Goal: Use online tool/utility: Use online tool/utility

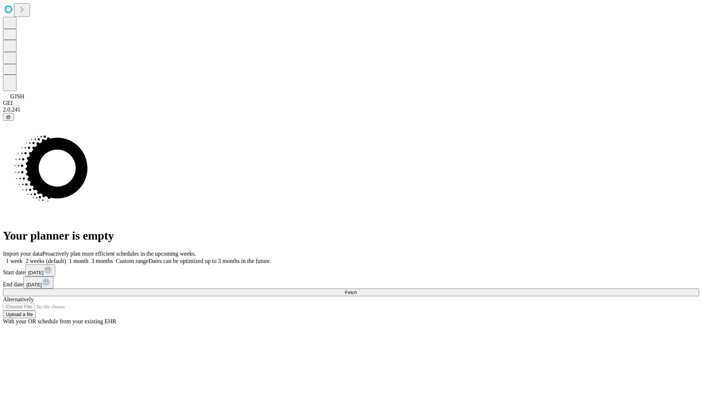
click at [567, 289] on button "Fetch" at bounding box center [351, 293] width 696 height 8
